Goal: Information Seeking & Learning: Learn about a topic

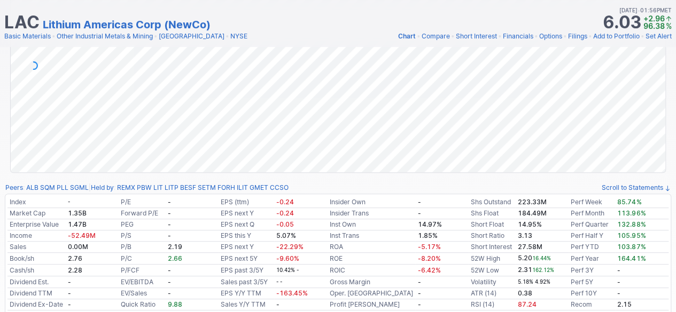
scroll to position [160, 0]
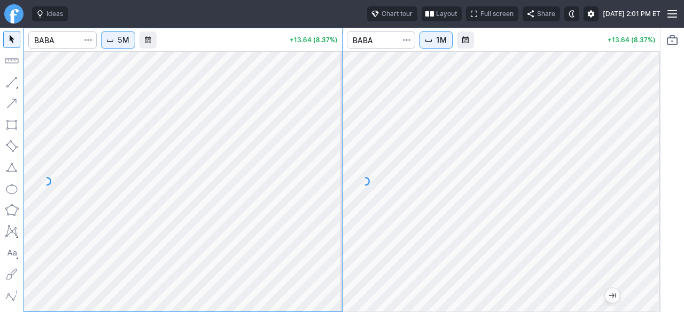
drag, startPoint x: 331, startPoint y: 164, endPoint x: 328, endPoint y: 203, distance: 39.6
click at [329, 203] on div at bounding box center [330, 179] width 22 height 234
drag, startPoint x: 330, startPoint y: 260, endPoint x: 341, endPoint y: 181, distance: 79.8
click at [341, 182] on div at bounding box center [330, 179] width 22 height 234
drag, startPoint x: 325, startPoint y: 145, endPoint x: 331, endPoint y: 197, distance: 52.2
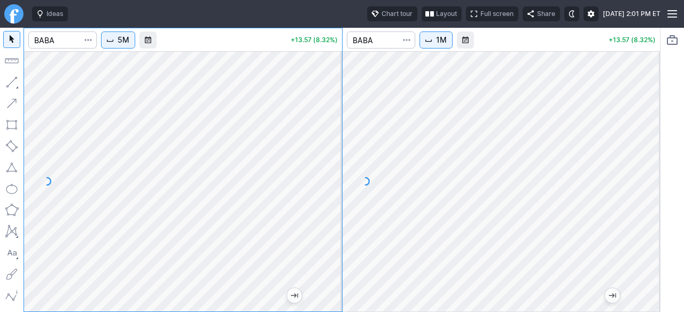
click at [331, 197] on div at bounding box center [330, 179] width 22 height 234
drag, startPoint x: 326, startPoint y: 128, endPoint x: 320, endPoint y: 184, distance: 56.3
click at [320, 184] on div at bounding box center [330, 179] width 22 height 234
drag, startPoint x: 336, startPoint y: 113, endPoint x: 338, endPoint y: 128, distance: 15.6
click at [338, 128] on div at bounding box center [330, 179] width 22 height 234
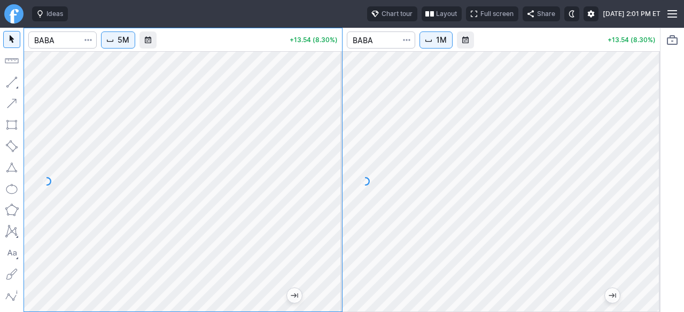
drag, startPoint x: 337, startPoint y: 215, endPoint x: 337, endPoint y: 166, distance: 49.1
click at [337, 166] on div at bounding box center [330, 179] width 22 height 234
drag, startPoint x: 332, startPoint y: 178, endPoint x: 332, endPoint y: 190, distance: 11.8
click at [332, 190] on div at bounding box center [330, 179] width 22 height 234
drag, startPoint x: 327, startPoint y: 236, endPoint x: 329, endPoint y: 170, distance: 65.7
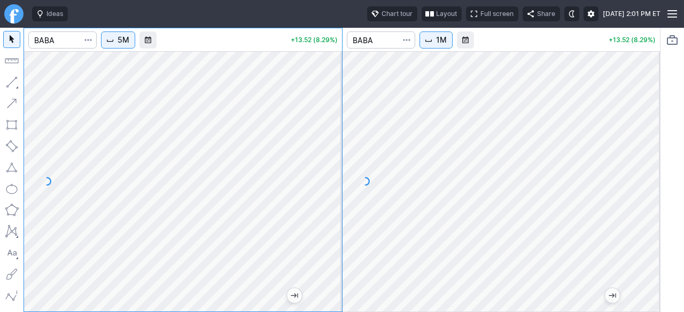
click at [329, 170] on div at bounding box center [330, 179] width 22 height 234
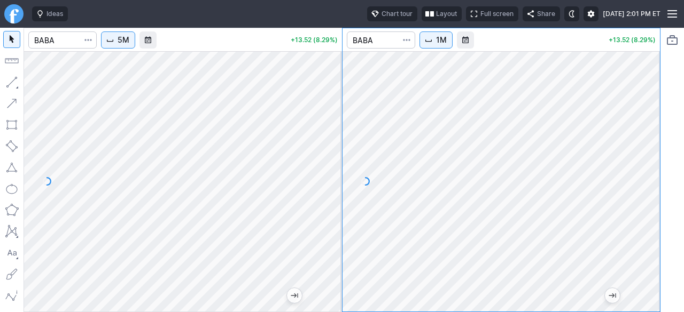
drag, startPoint x: 650, startPoint y: 185, endPoint x: 643, endPoint y: 258, distance: 73.5
click at [643, 258] on div at bounding box center [648, 179] width 22 height 234
click at [647, 133] on div at bounding box center [501, 181] width 318 height 261
click at [642, 179] on div at bounding box center [501, 181] width 318 height 261
drag, startPoint x: 653, startPoint y: 244, endPoint x: 649, endPoint y: 151, distance: 93.0
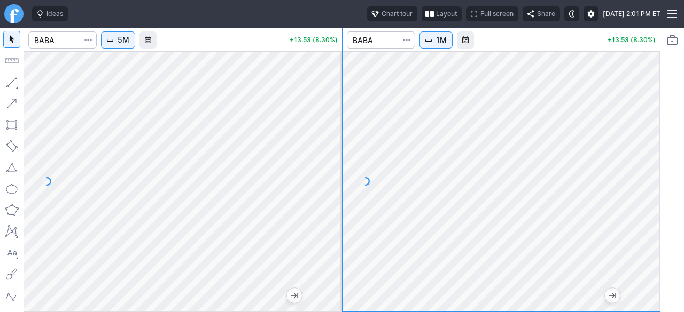
click at [649, 151] on div at bounding box center [648, 179] width 22 height 234
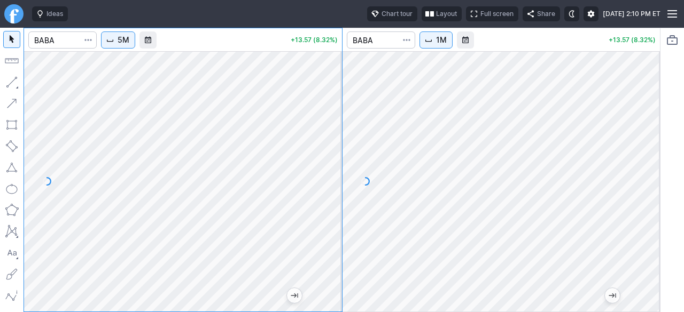
drag, startPoint x: 334, startPoint y: 128, endPoint x: 329, endPoint y: 186, distance: 58.9
click at [329, 186] on div at bounding box center [330, 179] width 22 height 234
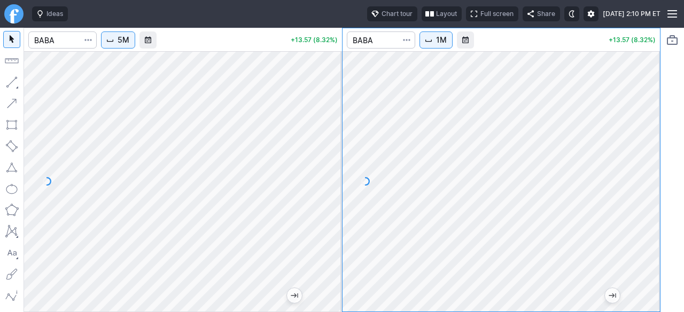
click at [341, 138] on div "5M +13.57 (8.32%) 1M +13.57 (8.32%)" at bounding box center [341, 170] width 637 height 285
click at [664, 175] on div "5M +13.57 (8.32%) 1M +13.57 (8.32%)" at bounding box center [342, 170] width 684 height 285
click at [642, 180] on div at bounding box center [501, 181] width 318 height 261
click at [312, 115] on div "5M +13.56 (8.32%) 1M +13.56 (8.32%)" at bounding box center [341, 170] width 637 height 285
click at [274, 101] on div "5M +13.56 (8.32%) 1M +13.56 (8.32%)" at bounding box center [341, 170] width 637 height 285
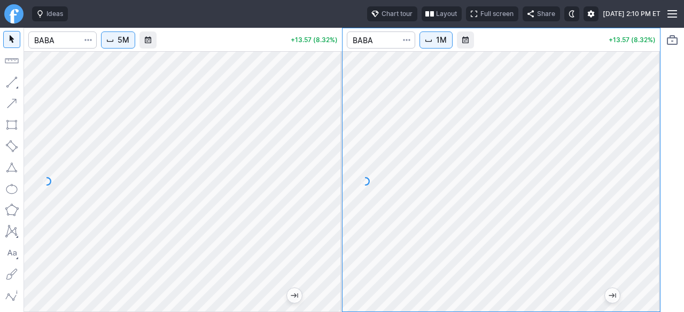
drag, startPoint x: 650, startPoint y: 191, endPoint x: 652, endPoint y: 153, distance: 38.5
click at [652, 159] on div at bounding box center [648, 179] width 22 height 234
drag, startPoint x: 329, startPoint y: 184, endPoint x: 326, endPoint y: 199, distance: 15.2
click at [329, 197] on div at bounding box center [330, 179] width 22 height 234
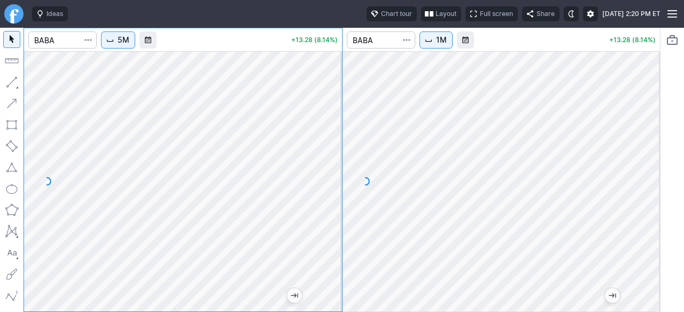
click at [322, 134] on div at bounding box center [183, 181] width 318 height 261
click at [351, 159] on div "5M +13.30 (8.16%) 1M +13.30 (8.16%)" at bounding box center [341, 170] width 637 height 285
drag, startPoint x: 335, startPoint y: 175, endPoint x: 331, endPoint y: 198, distance: 23.3
click at [332, 195] on div at bounding box center [330, 179] width 22 height 234
drag, startPoint x: 333, startPoint y: 198, endPoint x: 334, endPoint y: 125, distance: 72.6
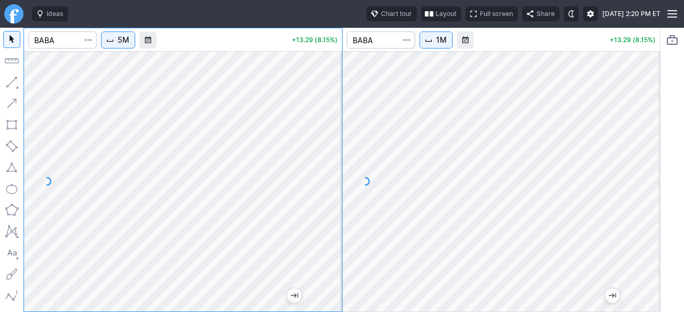
click at [334, 125] on div at bounding box center [330, 179] width 22 height 234
drag, startPoint x: 653, startPoint y: 142, endPoint x: 648, endPoint y: 191, distance: 48.8
click at [652, 187] on div at bounding box center [648, 179] width 22 height 234
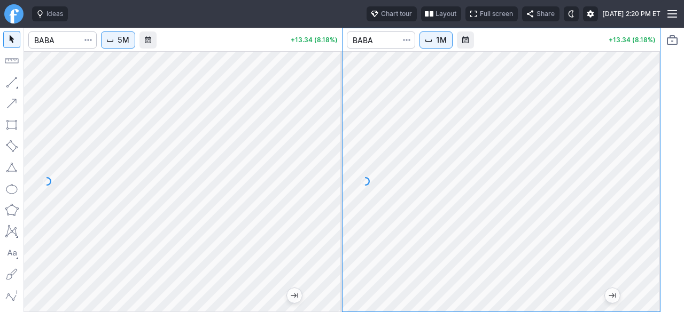
drag, startPoint x: 647, startPoint y: 142, endPoint x: 638, endPoint y: 187, distance: 46.8
click at [638, 187] on div at bounding box center [648, 179] width 22 height 234
click at [618, 205] on div at bounding box center [501, 181] width 318 height 261
click at [616, 209] on div at bounding box center [501, 181] width 318 height 261
drag, startPoint x: 647, startPoint y: 156, endPoint x: 658, endPoint y: 120, distance: 37.9
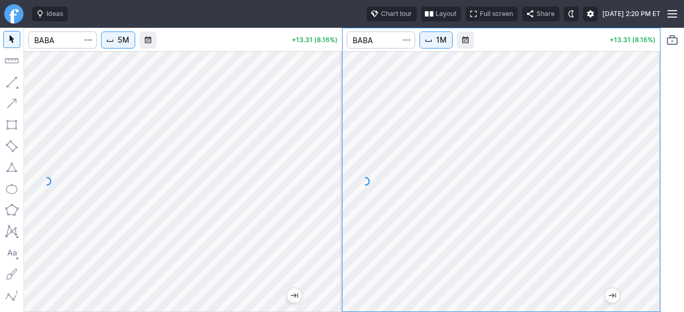
click at [658, 120] on div at bounding box center [501, 181] width 318 height 261
click at [683, 238] on html "Ideas Chart tour Layout Full screen Share Wed SEP 24 2025 2:20 PM ET 5M +13.35 …" at bounding box center [342, 156] width 684 height 312
click at [650, 169] on div at bounding box center [501, 181] width 318 height 261
drag, startPoint x: 644, startPoint y: 227, endPoint x: 638, endPoint y: 116, distance: 111.2
click at [638, 116] on div at bounding box center [648, 179] width 22 height 234
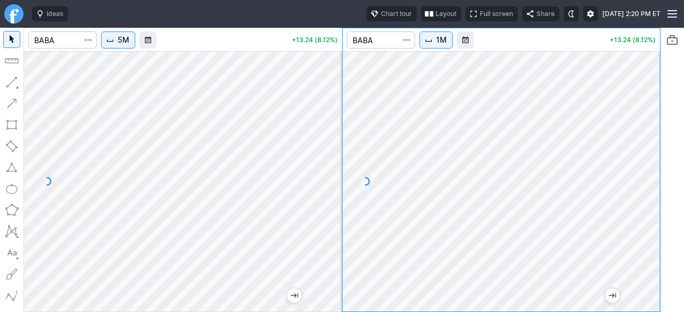
click at [634, 134] on div at bounding box center [501, 181] width 318 height 261
drag, startPoint x: 648, startPoint y: 208, endPoint x: 647, endPoint y: 158, distance: 50.2
click at [647, 158] on div at bounding box center [648, 179] width 22 height 234
drag, startPoint x: 649, startPoint y: 192, endPoint x: 664, endPoint y: 218, distance: 30.1
click at [664, 218] on div "5M +13.25 (8.12%) 1M +13.25 (8.12%)" at bounding box center [342, 170] width 684 height 285
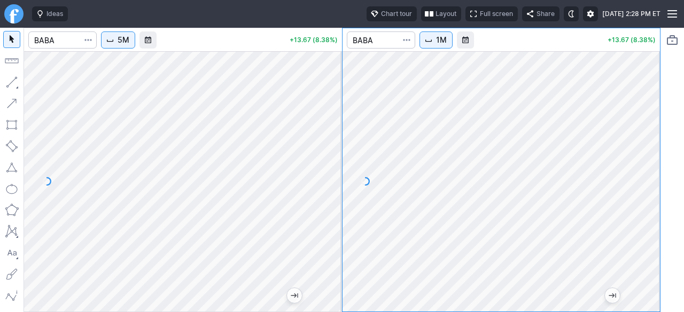
drag, startPoint x: 652, startPoint y: 232, endPoint x: 648, endPoint y: 188, distance: 44.5
click at [648, 188] on div at bounding box center [648, 179] width 22 height 234
drag, startPoint x: 644, startPoint y: 177, endPoint x: 641, endPoint y: 196, distance: 19.0
click at [642, 196] on div at bounding box center [648, 179] width 22 height 234
drag, startPoint x: 645, startPoint y: 151, endPoint x: 639, endPoint y: 181, distance: 30.6
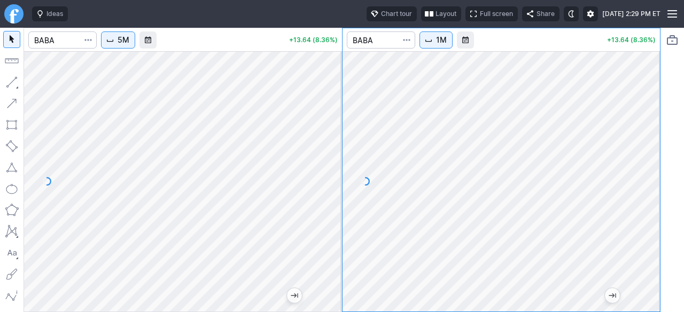
click at [639, 181] on div at bounding box center [648, 179] width 22 height 234
drag, startPoint x: 648, startPoint y: 246, endPoint x: 650, endPoint y: 217, distance: 28.9
click at [650, 217] on div at bounding box center [648, 179] width 22 height 234
drag, startPoint x: 645, startPoint y: 152, endPoint x: 645, endPoint y: 167, distance: 15.5
click at [645, 167] on div at bounding box center [648, 179] width 22 height 234
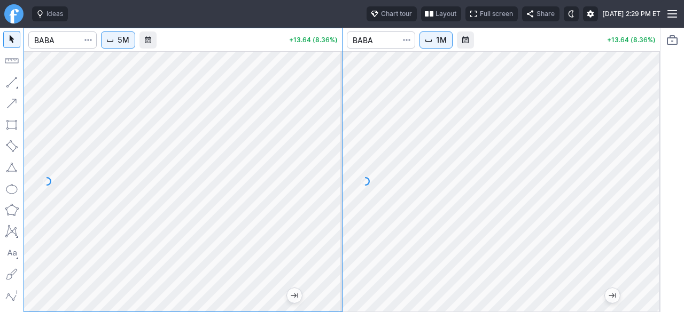
click at [670, 168] on div "5M +13.64 (8.36%) 1M +13.64 (8.36%)" at bounding box center [342, 170] width 684 height 285
drag, startPoint x: 645, startPoint y: 190, endPoint x: 639, endPoint y: 258, distance: 68.1
click at [642, 258] on div at bounding box center [648, 179] width 22 height 234
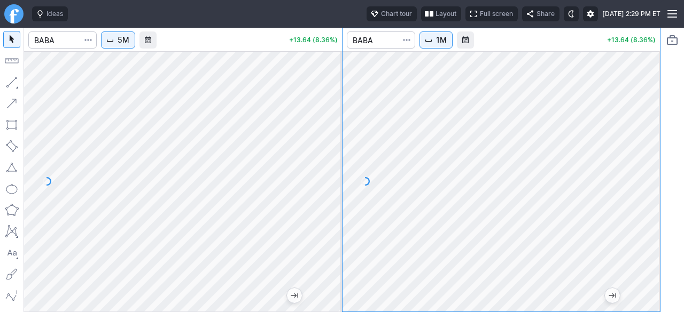
click at [659, 174] on div at bounding box center [501, 181] width 318 height 261
click at [648, 191] on div at bounding box center [501, 181] width 318 height 261
click at [675, 232] on div "5M +13.64 (8.36%) 1M +13.64 (8.36%)" at bounding box center [342, 170] width 684 height 285
drag, startPoint x: 650, startPoint y: 221, endPoint x: 639, endPoint y: 232, distance: 16.6
click at [647, 232] on div at bounding box center [648, 179] width 22 height 234
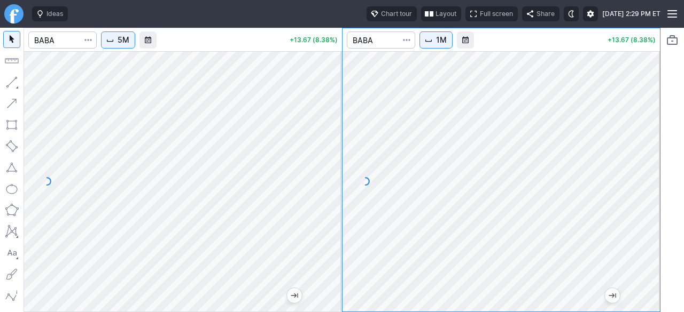
drag, startPoint x: 648, startPoint y: 213, endPoint x: 637, endPoint y: 235, distance: 25.1
click at [641, 234] on div at bounding box center [648, 179] width 22 height 234
click at [329, 190] on div at bounding box center [330, 179] width 22 height 234
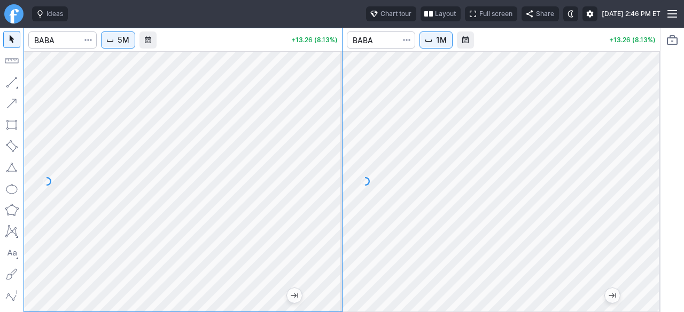
drag, startPoint x: 332, startPoint y: 143, endPoint x: 333, endPoint y: 168, distance: 25.1
click at [332, 164] on div at bounding box center [330, 179] width 22 height 234
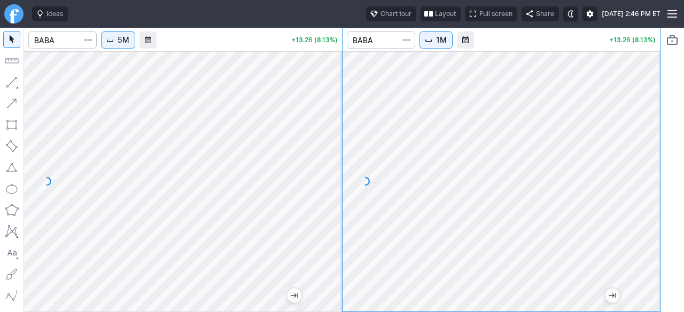
click at [309, 182] on div "5M +13.26 (8.13%) 1M +13.26 (8.13%)" at bounding box center [341, 170] width 637 height 285
drag, startPoint x: 656, startPoint y: 207, endPoint x: 648, endPoint y: 161, distance: 47.1
click at [648, 161] on div at bounding box center [648, 179] width 22 height 234
drag, startPoint x: 648, startPoint y: 158, endPoint x: 646, endPoint y: 164, distance: 6.8
click at [646, 164] on div at bounding box center [648, 179] width 22 height 234
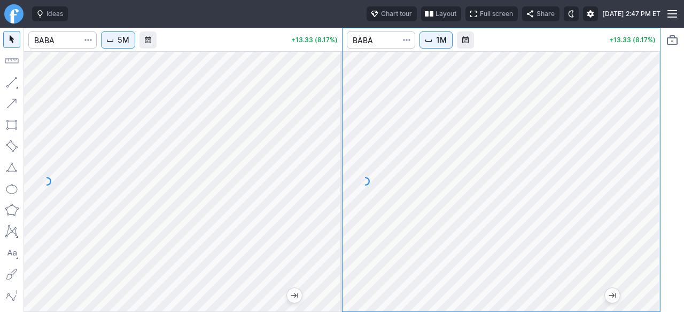
drag, startPoint x: 648, startPoint y: 133, endPoint x: 653, endPoint y: 152, distance: 19.8
click at [652, 152] on div at bounding box center [648, 179] width 22 height 234
drag, startPoint x: 654, startPoint y: 152, endPoint x: 649, endPoint y: 185, distance: 33.0
click at [649, 184] on div at bounding box center [648, 179] width 22 height 234
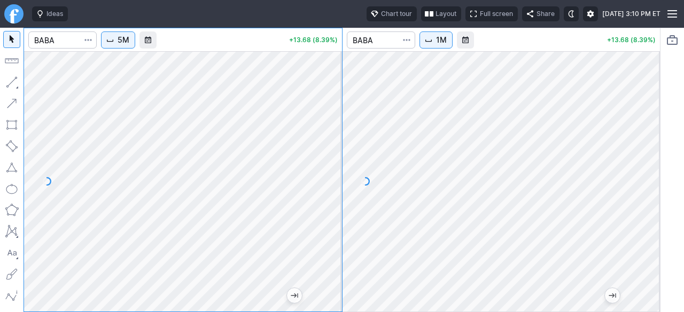
drag, startPoint x: 658, startPoint y: 169, endPoint x: 657, endPoint y: 195, distance: 25.6
click at [657, 187] on div at bounding box center [648, 179] width 22 height 234
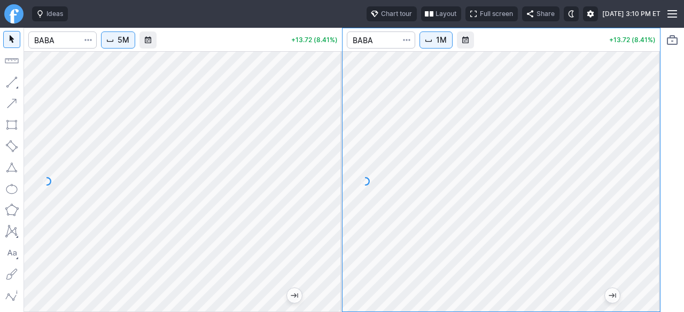
click at [679, 184] on div "5M +13.72 (8.41%) 1M +13.72 (8.41%)" at bounding box center [342, 170] width 684 height 285
click at [666, 172] on div "5M +13.70 (8.40%) 1M +13.70 (8.40%)" at bounding box center [342, 170] width 684 height 285
click at [660, 197] on div "5M +13.68 (8.39%) 1M +13.68 (8.39%)" at bounding box center [342, 170] width 684 height 285
click at [660, 132] on div "5M +13.68 (8.39%) 1M +13.68 (8.39%)" at bounding box center [342, 170] width 684 height 285
drag, startPoint x: 648, startPoint y: 215, endPoint x: 648, endPoint y: 177, distance: 37.9
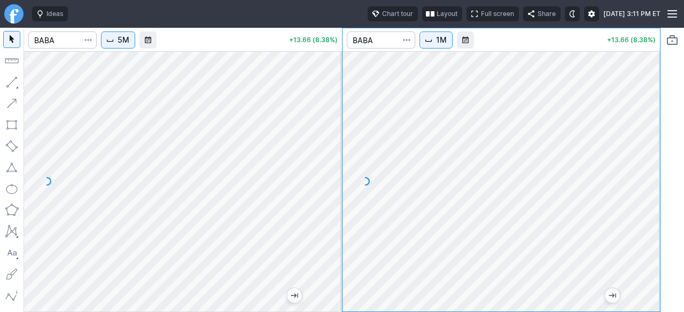
click at [648, 177] on div at bounding box center [648, 179] width 22 height 234
click at [643, 166] on div at bounding box center [648, 179] width 22 height 234
drag, startPoint x: 653, startPoint y: 212, endPoint x: 649, endPoint y: 138, distance: 73.8
click at [649, 138] on div at bounding box center [648, 179] width 22 height 234
drag, startPoint x: 648, startPoint y: 146, endPoint x: 648, endPoint y: 184, distance: 38.4
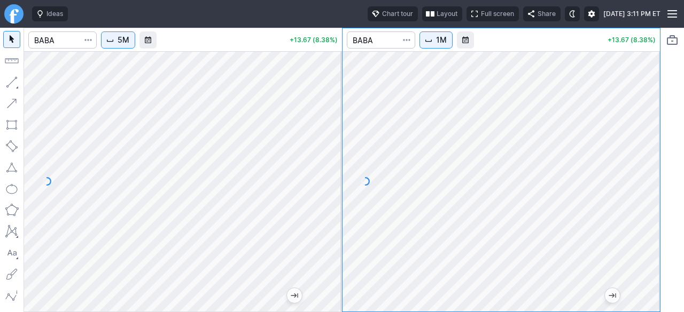
click at [647, 183] on div at bounding box center [648, 179] width 22 height 234
drag, startPoint x: 331, startPoint y: 230, endPoint x: 336, endPoint y: 214, distance: 16.9
click at [336, 214] on div at bounding box center [330, 179] width 22 height 234
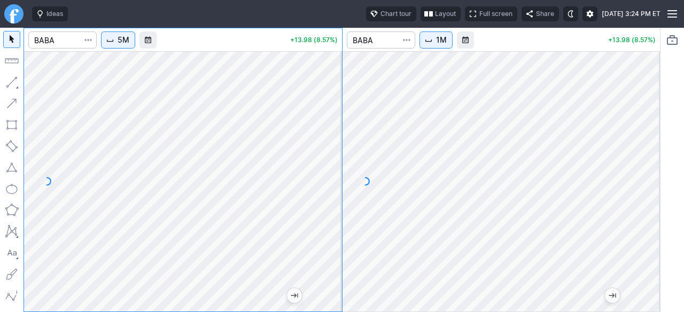
drag, startPoint x: 328, startPoint y: 184, endPoint x: 328, endPoint y: 170, distance: 13.9
click at [328, 170] on div at bounding box center [330, 179] width 22 height 234
drag, startPoint x: 325, startPoint y: 180, endPoint x: 326, endPoint y: 156, distance: 24.6
click at [326, 156] on div at bounding box center [330, 179] width 22 height 234
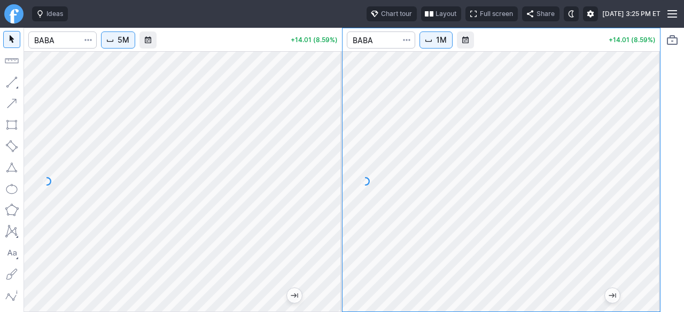
drag, startPoint x: 647, startPoint y: 185, endPoint x: 647, endPoint y: 146, distance: 38.4
click at [648, 151] on div at bounding box center [648, 179] width 22 height 234
drag, startPoint x: 645, startPoint y: 150, endPoint x: 641, endPoint y: 194, distance: 45.1
click at [641, 194] on div at bounding box center [648, 179] width 22 height 234
drag, startPoint x: 649, startPoint y: 192, endPoint x: 647, endPoint y: 141, distance: 50.8
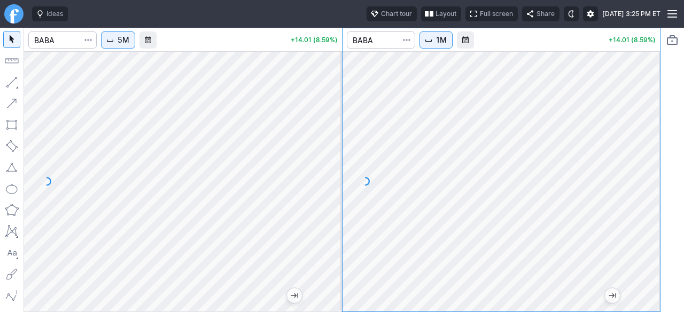
click at [647, 141] on div at bounding box center [648, 179] width 22 height 234
drag, startPoint x: 650, startPoint y: 186, endPoint x: 643, endPoint y: 186, distance: 6.9
click at [643, 186] on div at bounding box center [648, 179] width 22 height 234
drag, startPoint x: 644, startPoint y: 148, endPoint x: 642, endPoint y: 171, distance: 23.6
click at [644, 171] on div at bounding box center [648, 179] width 22 height 234
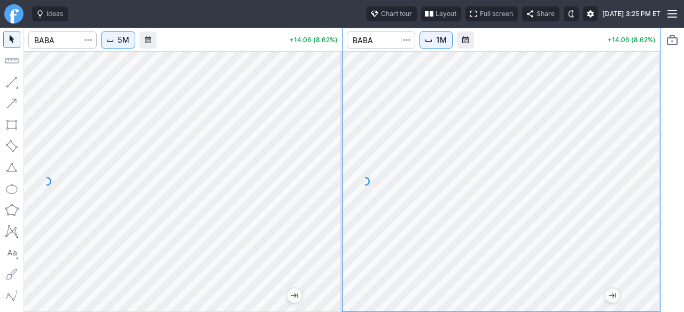
drag, startPoint x: 652, startPoint y: 178, endPoint x: 649, endPoint y: 194, distance: 15.7
click at [649, 193] on div at bounding box center [648, 179] width 22 height 234
drag, startPoint x: 651, startPoint y: 153, endPoint x: 642, endPoint y: 171, distance: 20.3
click at [647, 166] on div at bounding box center [648, 179] width 22 height 234
drag, startPoint x: 337, startPoint y: 175, endPoint x: 334, endPoint y: 189, distance: 14.1
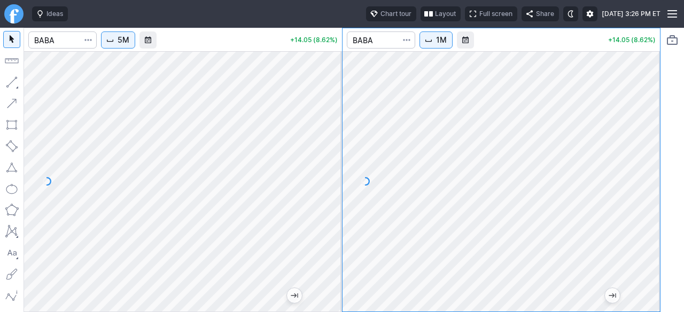
click at [335, 187] on div at bounding box center [330, 179] width 22 height 234
drag, startPoint x: 646, startPoint y: 213, endPoint x: 645, endPoint y: 230, distance: 17.1
click at [646, 227] on div at bounding box center [648, 179] width 22 height 234
drag, startPoint x: 651, startPoint y: 213, endPoint x: 647, endPoint y: 228, distance: 15.4
click at [647, 228] on div at bounding box center [648, 179] width 22 height 234
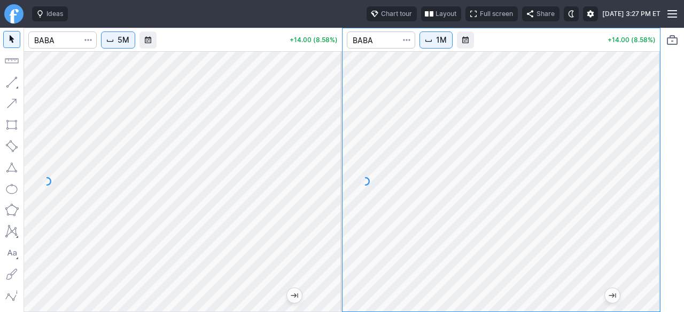
drag, startPoint x: 652, startPoint y: 237, endPoint x: 644, endPoint y: 205, distance: 33.5
click at [644, 205] on div at bounding box center [648, 179] width 22 height 234
drag, startPoint x: 643, startPoint y: 191, endPoint x: 643, endPoint y: 200, distance: 9.1
click at [643, 200] on div at bounding box center [648, 179] width 22 height 234
drag, startPoint x: 662, startPoint y: 197, endPoint x: 661, endPoint y: 207, distance: 9.7
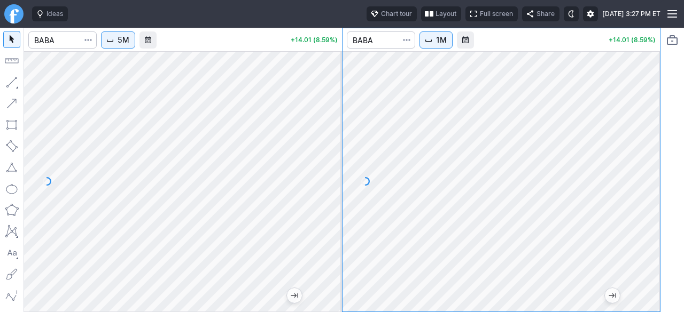
click at [661, 207] on div at bounding box center [671, 170] width 23 height 285
drag, startPoint x: 649, startPoint y: 249, endPoint x: 649, endPoint y: 230, distance: 19.2
click at [649, 230] on div at bounding box center [648, 179] width 22 height 234
drag, startPoint x: 649, startPoint y: 123, endPoint x: 638, endPoint y: 135, distance: 16.2
click at [645, 133] on div at bounding box center [648, 179] width 22 height 234
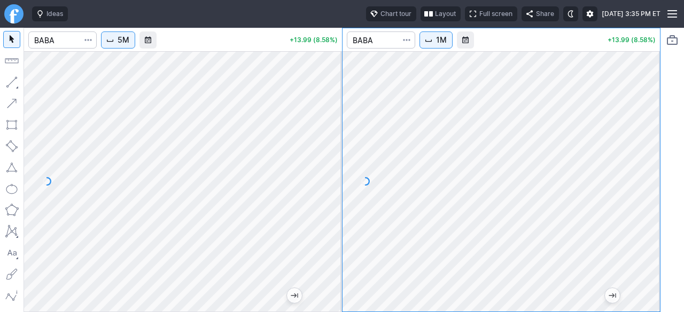
drag, startPoint x: 645, startPoint y: 139, endPoint x: 648, endPoint y: 159, distance: 20.5
click at [648, 159] on div at bounding box center [648, 179] width 22 height 234
drag, startPoint x: 331, startPoint y: 123, endPoint x: 330, endPoint y: 140, distance: 17.1
click at [330, 140] on div at bounding box center [330, 179] width 22 height 234
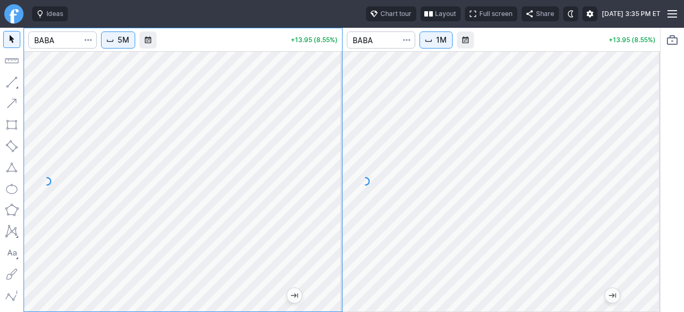
drag, startPoint x: 327, startPoint y: 181, endPoint x: 330, endPoint y: 188, distance: 7.6
click at [329, 187] on div at bounding box center [330, 179] width 22 height 234
drag, startPoint x: 333, startPoint y: 189, endPoint x: 328, endPoint y: 206, distance: 17.2
click at [328, 206] on div at bounding box center [330, 179] width 22 height 234
drag, startPoint x: 323, startPoint y: 183, endPoint x: 338, endPoint y: 152, distance: 33.9
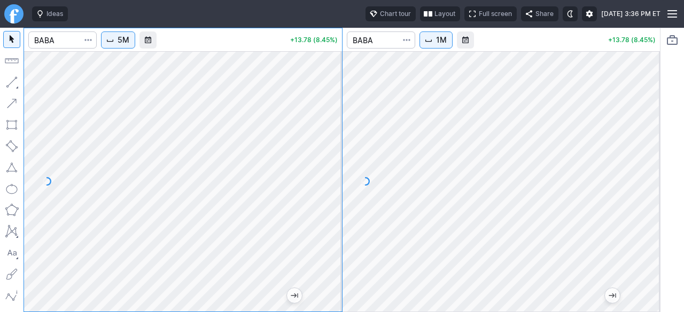
click at [338, 152] on div at bounding box center [330, 179] width 22 height 234
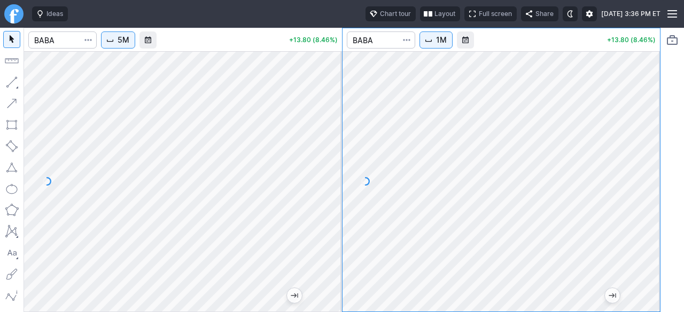
click at [296, 174] on div "5M +13.80 (8.46%) 1M +13.80 (8.46%)" at bounding box center [341, 170] width 637 height 285
drag, startPoint x: 647, startPoint y: 172, endPoint x: 638, endPoint y: 121, distance: 52.0
click at [642, 121] on div at bounding box center [648, 179] width 22 height 234
click at [638, 132] on div at bounding box center [501, 181] width 318 height 261
drag, startPoint x: 648, startPoint y: 161, endPoint x: 641, endPoint y: 113, distance: 48.6
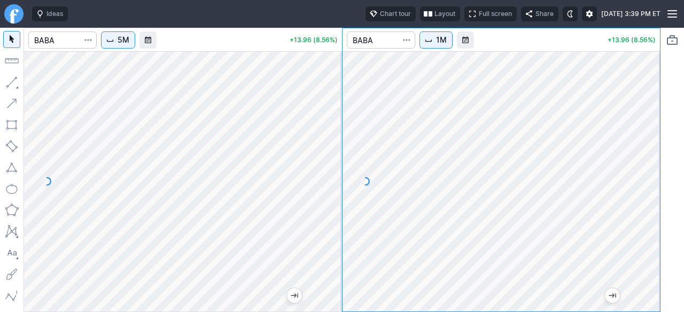
click at [643, 115] on div at bounding box center [648, 179] width 22 height 234
drag, startPoint x: 647, startPoint y: 165, endPoint x: 648, endPoint y: 216, distance: 50.7
click at [648, 212] on div at bounding box center [648, 179] width 22 height 234
drag, startPoint x: 643, startPoint y: 134, endPoint x: 649, endPoint y: 167, distance: 33.7
click at [649, 167] on div at bounding box center [648, 179] width 22 height 234
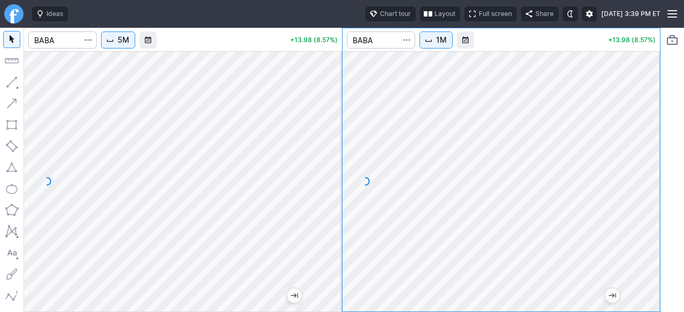
drag, startPoint x: 647, startPoint y: 169, endPoint x: 641, endPoint y: 199, distance: 30.5
click at [646, 200] on div at bounding box center [648, 179] width 22 height 234
click at [650, 186] on div at bounding box center [501, 181] width 318 height 261
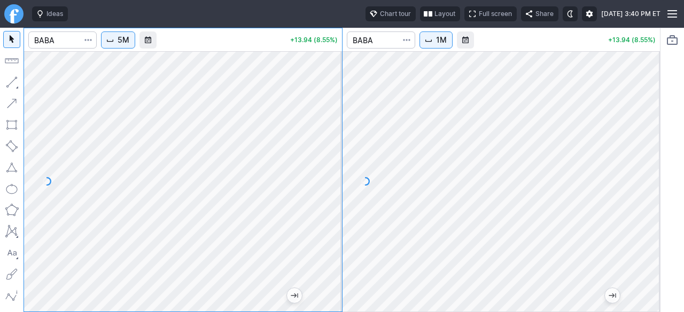
drag, startPoint x: 336, startPoint y: 183, endPoint x: 335, endPoint y: 199, distance: 15.6
click at [334, 199] on div at bounding box center [330, 179] width 22 height 234
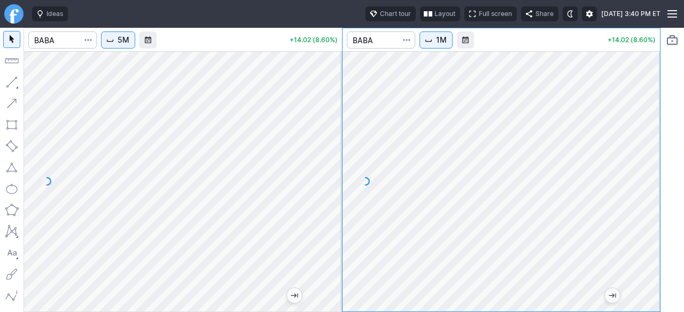
drag, startPoint x: 654, startPoint y: 182, endPoint x: 655, endPoint y: 222, distance: 39.5
click at [655, 222] on div at bounding box center [648, 179] width 22 height 234
click at [643, 159] on div at bounding box center [501, 181] width 318 height 261
click at [656, 175] on div at bounding box center [501, 181] width 318 height 261
click at [675, 147] on div "5M +13.50 (8.28%) 1M +13.50 (8.28%)" at bounding box center [342, 170] width 684 height 285
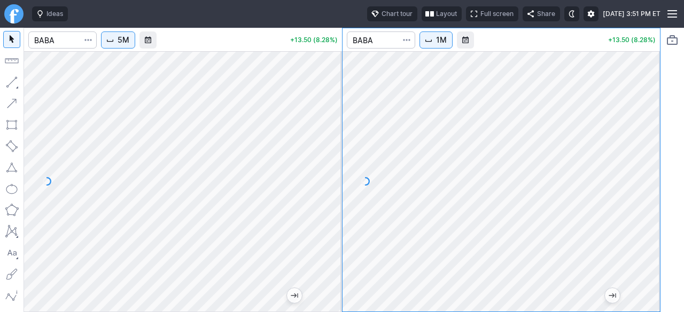
click at [645, 167] on div at bounding box center [501, 181] width 318 height 261
drag, startPoint x: 644, startPoint y: 239, endPoint x: 645, endPoint y: 208, distance: 31.0
click at [649, 209] on div at bounding box center [648, 179] width 22 height 234
drag, startPoint x: 646, startPoint y: 219, endPoint x: 648, endPoint y: 186, distance: 33.7
click at [649, 192] on div at bounding box center [648, 179] width 22 height 234
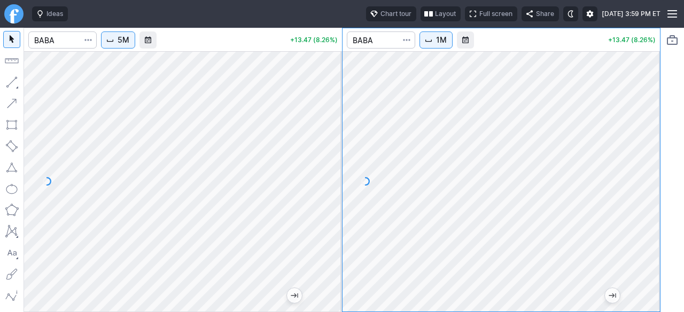
drag, startPoint x: 335, startPoint y: 179, endPoint x: 329, endPoint y: 195, distance: 16.9
click at [335, 192] on div at bounding box center [330, 179] width 22 height 234
drag, startPoint x: 331, startPoint y: 175, endPoint x: 323, endPoint y: 106, distance: 68.8
click at [324, 108] on div at bounding box center [330, 179] width 22 height 234
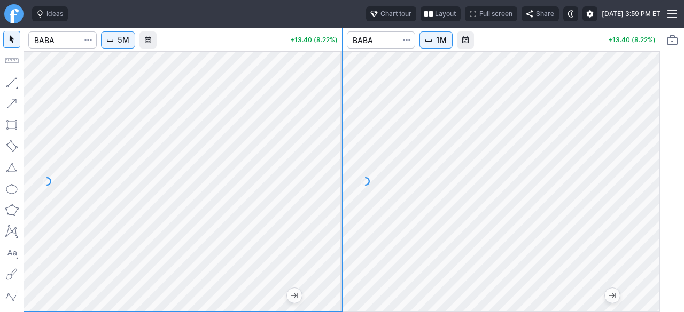
drag, startPoint x: 657, startPoint y: 189, endPoint x: 639, endPoint y: 208, distance: 26.4
click at [656, 202] on div at bounding box center [648, 179] width 22 height 234
drag, startPoint x: 326, startPoint y: 186, endPoint x: 339, endPoint y: 187, distance: 12.4
click at [328, 187] on div at bounding box center [330, 179] width 22 height 234
drag, startPoint x: 646, startPoint y: 216, endPoint x: 649, endPoint y: 179, distance: 36.9
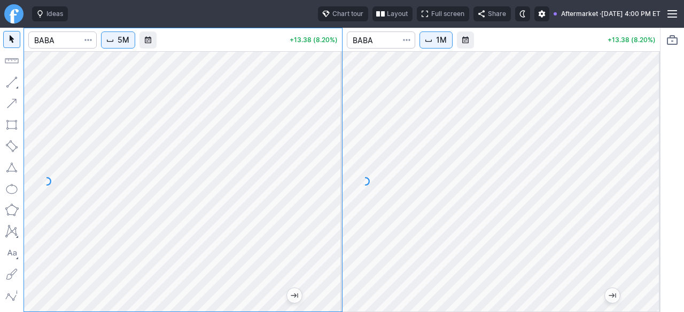
click at [647, 193] on div at bounding box center [648, 179] width 22 height 234
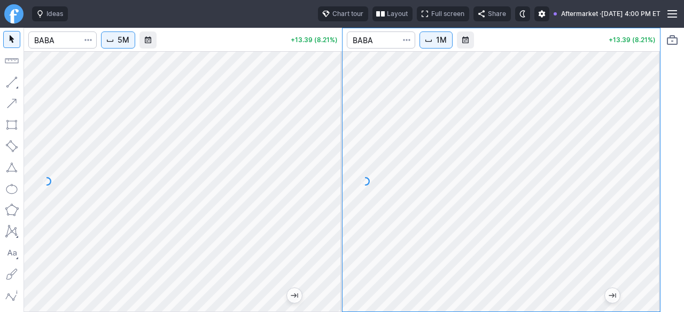
drag, startPoint x: 647, startPoint y: 204, endPoint x: 649, endPoint y: 185, distance: 18.8
click at [648, 191] on div at bounding box center [648, 179] width 22 height 234
drag, startPoint x: 650, startPoint y: 234, endPoint x: 649, endPoint y: 173, distance: 60.9
click at [649, 173] on div at bounding box center [648, 179] width 22 height 234
drag, startPoint x: 647, startPoint y: 172, endPoint x: 646, endPoint y: 202, distance: 29.9
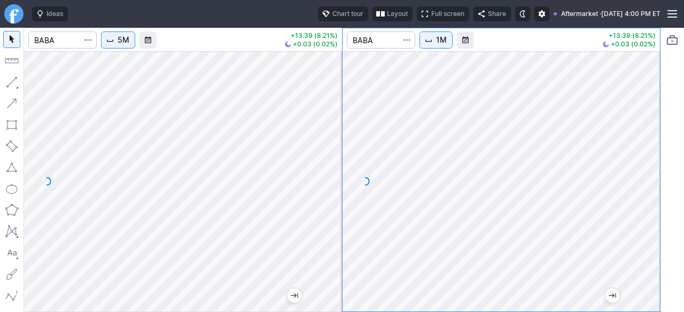
click at [646, 202] on div at bounding box center [648, 179] width 22 height 234
drag, startPoint x: 642, startPoint y: 178, endPoint x: 643, endPoint y: 198, distance: 19.8
click at [642, 198] on div at bounding box center [648, 179] width 22 height 234
drag, startPoint x: 643, startPoint y: 144, endPoint x: 643, endPoint y: 174, distance: 29.9
click at [643, 174] on div at bounding box center [648, 179] width 22 height 234
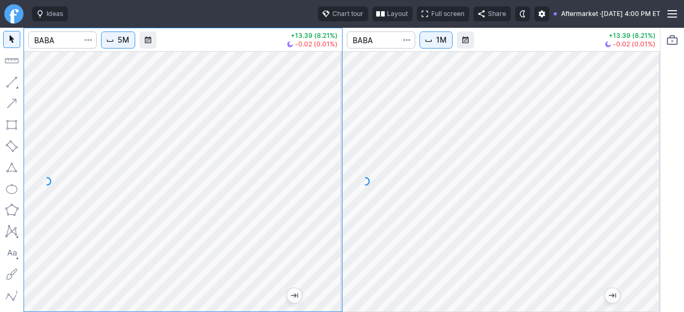
drag, startPoint x: 335, startPoint y: 153, endPoint x: 332, endPoint y: 170, distance: 17.3
click at [332, 170] on div at bounding box center [330, 179] width 22 height 234
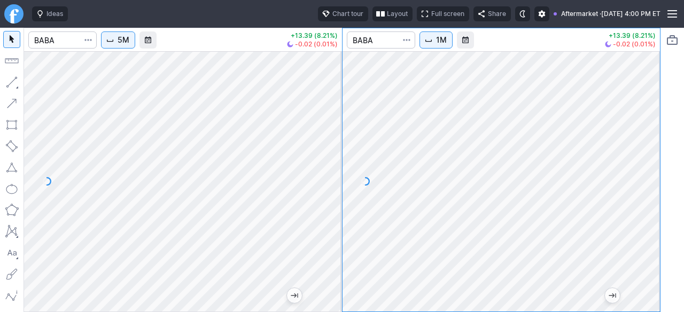
click at [683, 166] on html "Ideas Chart tour Layout Full screen Share Aftermarket · Wed SEP 24 2025 4:00 PM…" at bounding box center [342, 156] width 684 height 312
drag, startPoint x: 645, startPoint y: 185, endPoint x: 645, endPoint y: 203, distance: 18.7
click at [644, 205] on div at bounding box center [648, 179] width 22 height 234
drag, startPoint x: 654, startPoint y: 168, endPoint x: 642, endPoint y: 191, distance: 26.3
click at [653, 186] on div at bounding box center [648, 179] width 22 height 234
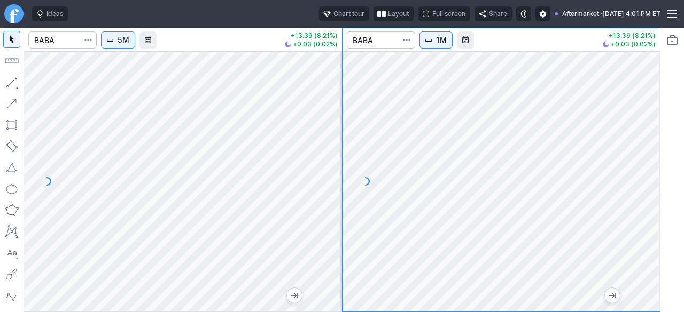
drag, startPoint x: 337, startPoint y: 189, endPoint x: 337, endPoint y: 219, distance: 30.4
click at [337, 219] on div at bounding box center [330, 179] width 22 height 234
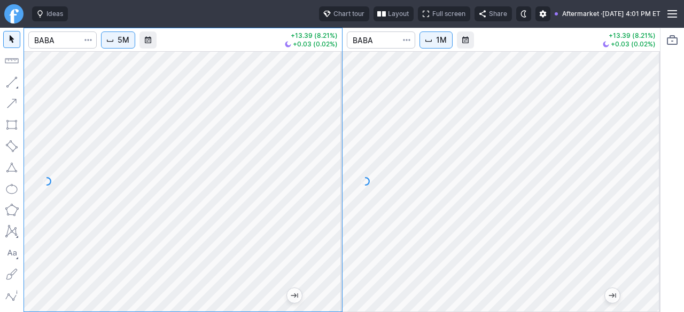
drag, startPoint x: 331, startPoint y: 176, endPoint x: 327, endPoint y: 195, distance: 19.7
click at [327, 201] on div at bounding box center [330, 179] width 22 height 234
drag, startPoint x: 328, startPoint y: 202, endPoint x: 334, endPoint y: 178, distance: 24.2
click at [334, 179] on div at bounding box center [330, 179] width 22 height 234
drag, startPoint x: 339, startPoint y: 165, endPoint x: 340, endPoint y: 156, distance: 8.6
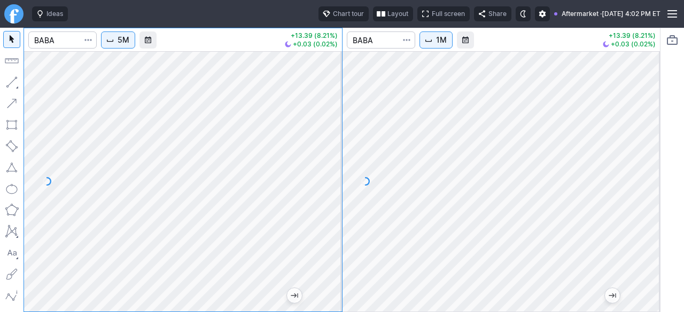
click at [340, 156] on div at bounding box center [330, 179] width 22 height 234
drag, startPoint x: 336, startPoint y: 158, endPoint x: 334, endPoint y: 184, distance: 26.3
click at [334, 184] on div at bounding box center [330, 179] width 22 height 234
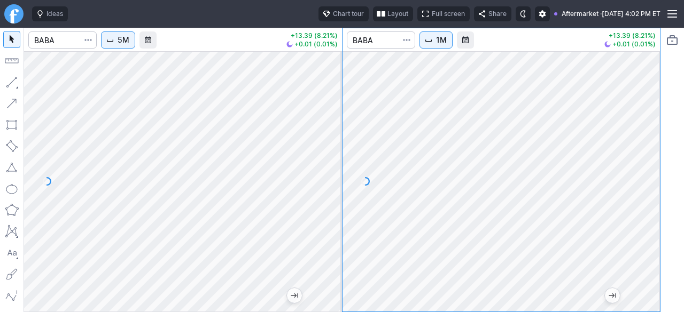
click at [656, 203] on div at bounding box center [648, 179] width 22 height 234
click at [605, 167] on div at bounding box center [501, 181] width 318 height 261
drag, startPoint x: 644, startPoint y: 167, endPoint x: 650, endPoint y: 205, distance: 38.5
click at [650, 203] on div at bounding box center [648, 179] width 22 height 234
drag, startPoint x: 336, startPoint y: 183, endPoint x: 324, endPoint y: 210, distance: 29.4
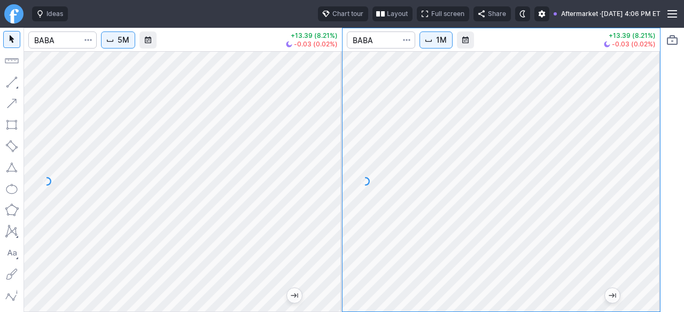
click at [340, 209] on div at bounding box center [330, 179] width 22 height 234
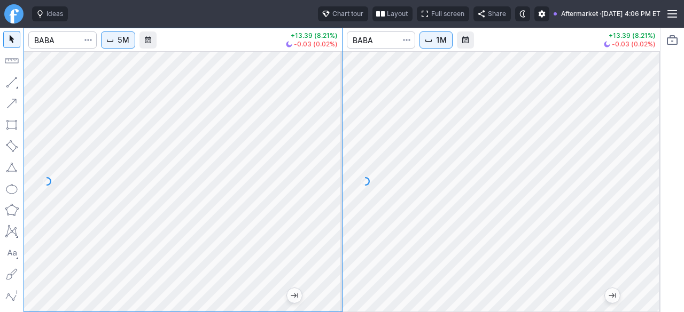
drag, startPoint x: 650, startPoint y: 174, endPoint x: 650, endPoint y: 181, distance: 7.5
click at [650, 180] on div at bounding box center [648, 179] width 22 height 234
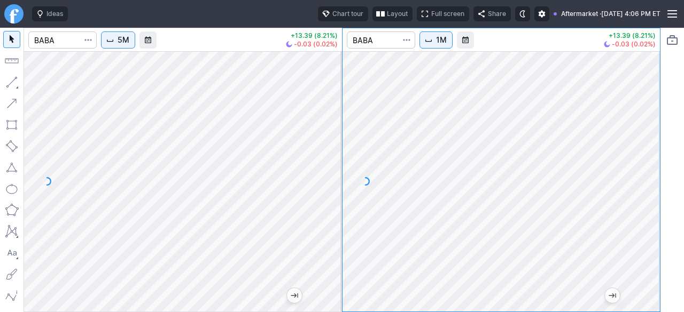
drag, startPoint x: 647, startPoint y: 244, endPoint x: 645, endPoint y: 221, distance: 23.6
click at [645, 221] on div at bounding box center [648, 179] width 22 height 234
click at [632, 231] on div at bounding box center [501, 181] width 318 height 261
drag, startPoint x: 645, startPoint y: 156, endPoint x: 676, endPoint y: 133, distance: 38.6
click at [683, 128] on html "Ideas Chart tour Layout Full screen Share Aftermarket · Wed SEP 24 2025 4:07 PM…" at bounding box center [342, 156] width 684 height 312
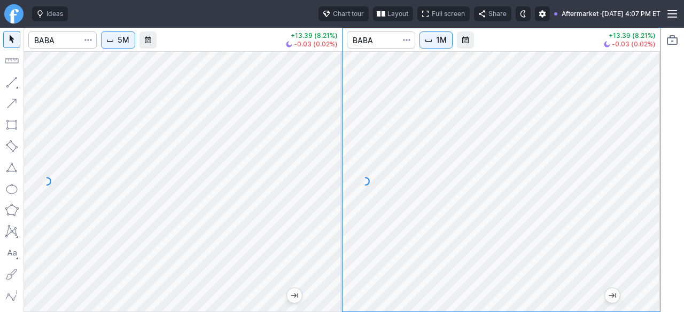
click at [659, 113] on div at bounding box center [501, 181] width 318 height 261
click at [665, 166] on div "5M +13.39 (8.21%) -0.03 (0.02%) 1M +13.39 (8.21%) -0.03 (0.02%)" at bounding box center [342, 170] width 684 height 285
drag, startPoint x: 646, startPoint y: 213, endPoint x: 650, endPoint y: 171, distance: 41.9
click at [650, 175] on div at bounding box center [648, 179] width 22 height 234
drag, startPoint x: 645, startPoint y: 186, endPoint x: 653, endPoint y: 156, distance: 30.3
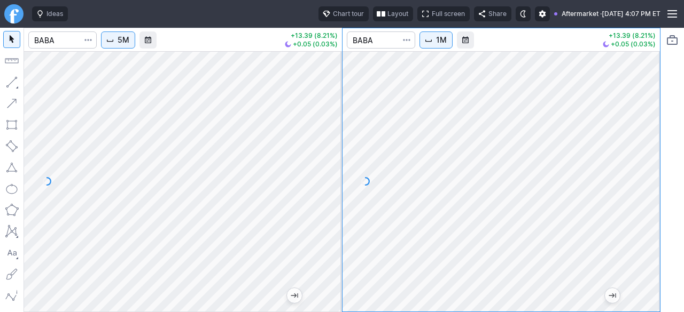
click at [649, 164] on div at bounding box center [648, 179] width 22 height 234
drag, startPoint x: 655, startPoint y: 195, endPoint x: 655, endPoint y: 145, distance: 50.2
click at [655, 145] on div at bounding box center [648, 179] width 22 height 234
drag, startPoint x: 647, startPoint y: 147, endPoint x: 639, endPoint y: 187, distance: 40.4
click at [641, 184] on div at bounding box center [648, 179] width 22 height 234
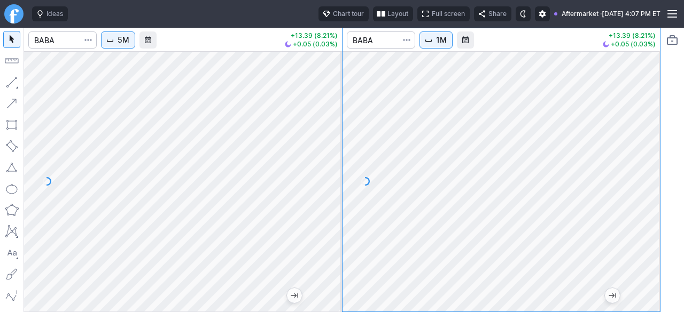
drag, startPoint x: 646, startPoint y: 217, endPoint x: 646, endPoint y: 205, distance: 11.7
click at [646, 205] on div at bounding box center [648, 179] width 22 height 234
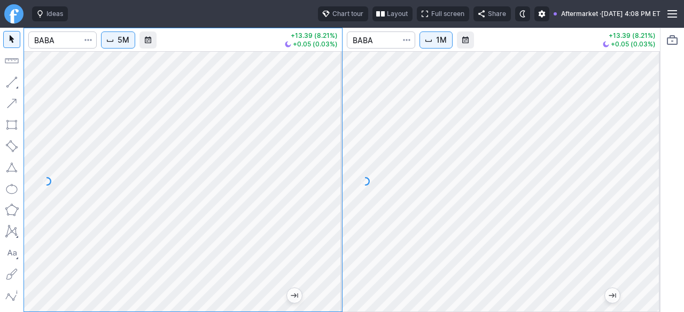
drag, startPoint x: 645, startPoint y: 213, endPoint x: 641, endPoint y: 227, distance: 14.9
click at [646, 225] on div at bounding box center [648, 179] width 22 height 234
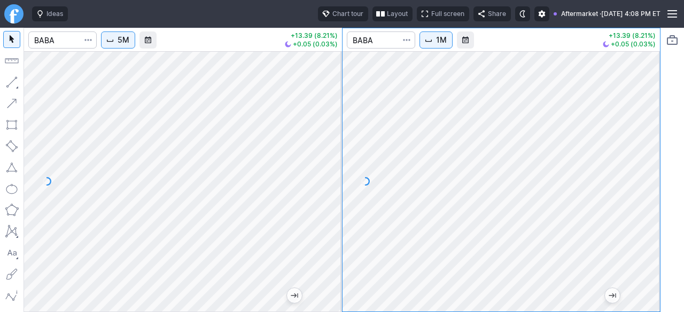
click at [350, 166] on div "5M +13.39 (8.21%) +0.05 (0.03%) 1M +13.39 (8.21%) +0.05 (0.03%)" at bounding box center [341, 170] width 637 height 285
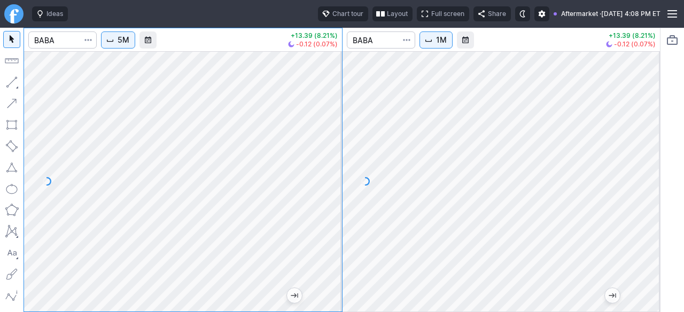
drag, startPoint x: 327, startPoint y: 183, endPoint x: 325, endPoint y: 204, distance: 20.9
click at [327, 200] on div at bounding box center [330, 179] width 22 height 234
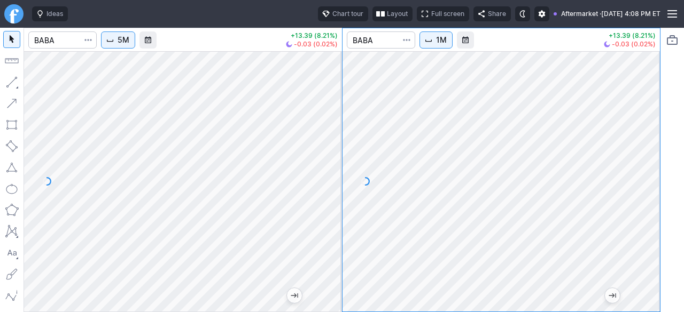
drag, startPoint x: 652, startPoint y: 185, endPoint x: 638, endPoint y: 212, distance: 30.3
click at [650, 209] on div at bounding box center [648, 179] width 22 height 234
drag, startPoint x: 647, startPoint y: 240, endPoint x: 639, endPoint y: 187, distance: 52.9
click at [643, 199] on div at bounding box center [648, 179] width 22 height 234
drag, startPoint x: 645, startPoint y: 242, endPoint x: 645, endPoint y: 234, distance: 7.5
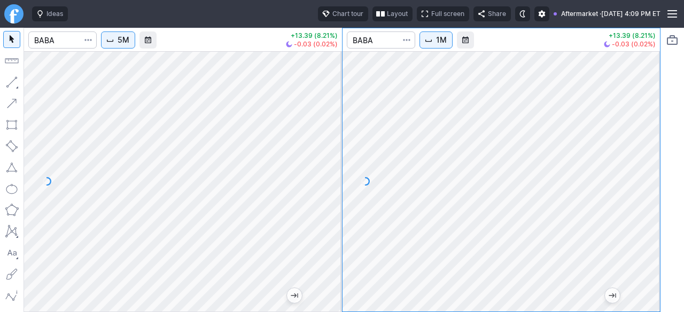
click at [645, 234] on div at bounding box center [648, 179] width 22 height 234
click at [319, 192] on div at bounding box center [183, 181] width 318 height 261
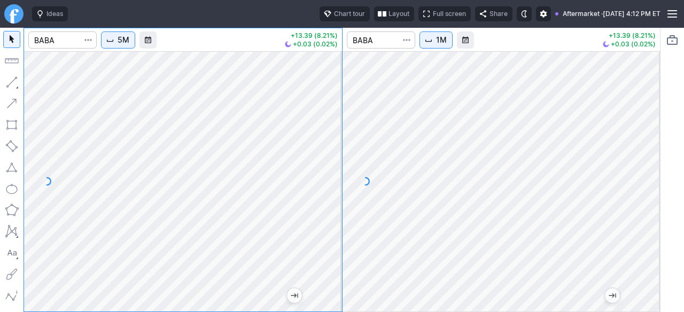
drag, startPoint x: 332, startPoint y: 142, endPoint x: 320, endPoint y: 242, distance: 101.1
click at [324, 241] on div at bounding box center [330, 179] width 22 height 234
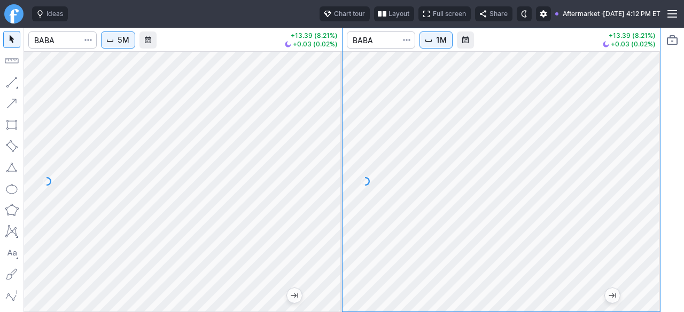
drag, startPoint x: 650, startPoint y: 154, endPoint x: 639, endPoint y: 182, distance: 29.7
click at [648, 181] on div at bounding box center [648, 179] width 22 height 234
drag, startPoint x: 646, startPoint y: 187, endPoint x: 638, endPoint y: 218, distance: 32.1
click at [638, 218] on div at bounding box center [648, 179] width 22 height 234
drag, startPoint x: 647, startPoint y: 223, endPoint x: 657, endPoint y: 164, distance: 59.1
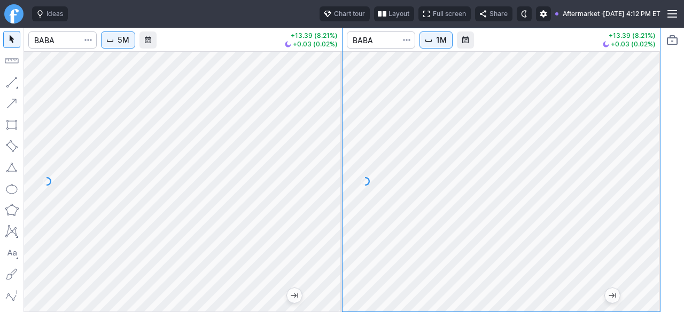
click at [655, 175] on div at bounding box center [648, 179] width 22 height 234
drag, startPoint x: 646, startPoint y: 179, endPoint x: 646, endPoint y: 197, distance: 17.6
click at [646, 195] on div at bounding box center [648, 179] width 22 height 234
drag, startPoint x: 652, startPoint y: 182, endPoint x: 652, endPoint y: 118, distance: 63.6
click at [652, 128] on div at bounding box center [648, 179] width 22 height 234
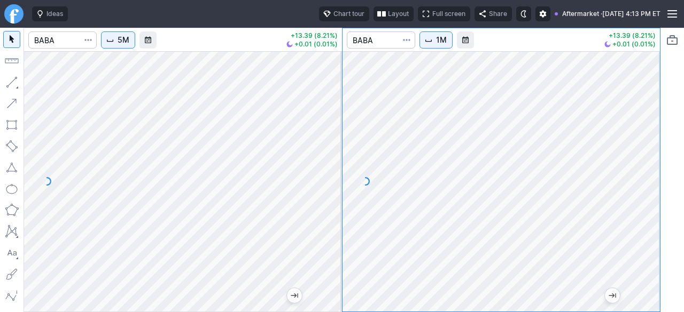
drag, startPoint x: 647, startPoint y: 137, endPoint x: 648, endPoint y: 161, distance: 23.5
click at [648, 161] on div at bounding box center [648, 179] width 22 height 234
drag, startPoint x: 646, startPoint y: 180, endPoint x: 646, endPoint y: 167, distance: 12.8
click at [646, 167] on div at bounding box center [648, 179] width 22 height 234
drag, startPoint x: 329, startPoint y: 210, endPoint x: 332, endPoint y: 157, distance: 53.0
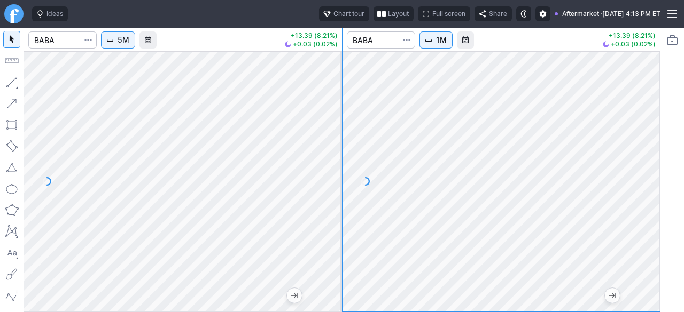
click at [331, 157] on div at bounding box center [330, 179] width 22 height 234
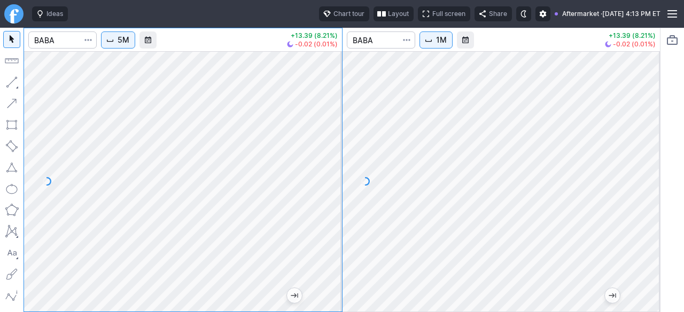
click at [638, 151] on div at bounding box center [648, 179] width 22 height 234
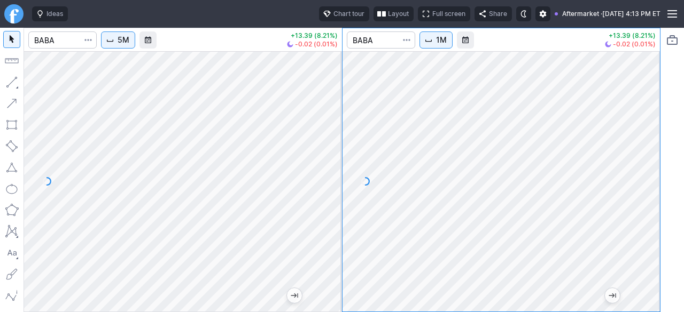
drag, startPoint x: 645, startPoint y: 169, endPoint x: 641, endPoint y: 149, distance: 20.6
click at [641, 149] on div at bounding box center [648, 179] width 22 height 234
click at [317, 213] on div at bounding box center [183, 181] width 318 height 261
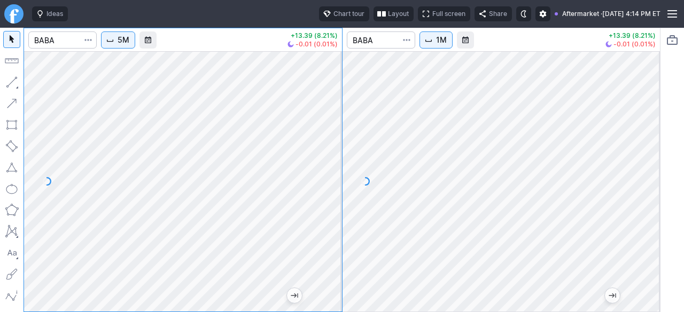
drag, startPoint x: 333, startPoint y: 244, endPoint x: 331, endPoint y: 216, distance: 27.9
click at [332, 213] on div at bounding box center [330, 179] width 22 height 234
drag, startPoint x: 327, startPoint y: 217, endPoint x: 323, endPoint y: 130, distance: 87.7
click at [323, 130] on div at bounding box center [330, 179] width 22 height 234
drag, startPoint x: 335, startPoint y: 242, endPoint x: 338, endPoint y: 178, distance: 64.1
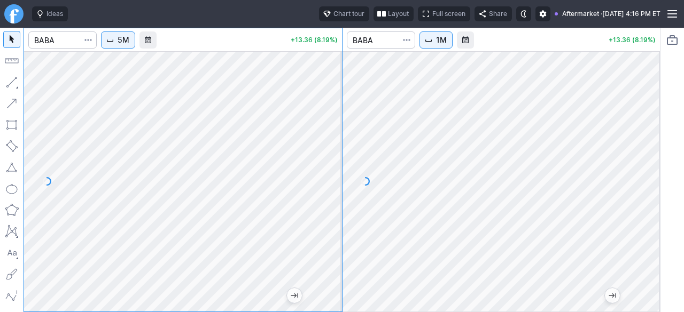
click at [338, 178] on div at bounding box center [330, 179] width 22 height 234
drag, startPoint x: 327, startPoint y: 183, endPoint x: 323, endPoint y: 209, distance: 26.6
click at [323, 209] on div at bounding box center [330, 179] width 22 height 234
click at [295, 241] on div at bounding box center [183, 181] width 318 height 261
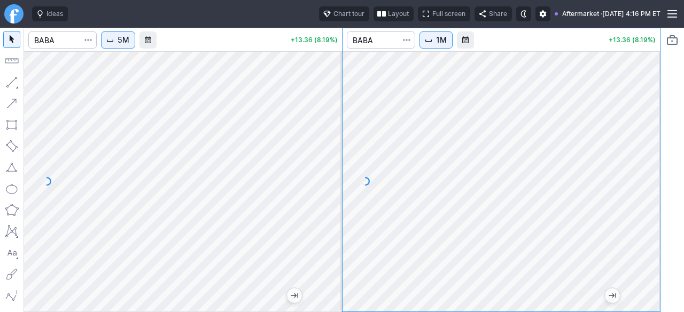
drag, startPoint x: 647, startPoint y: 160, endPoint x: 653, endPoint y: 246, distance: 86.1
click at [654, 246] on div at bounding box center [648, 179] width 22 height 234
drag, startPoint x: 657, startPoint y: 176, endPoint x: 640, endPoint y: 247, distance: 73.1
click at [640, 247] on div at bounding box center [648, 179] width 22 height 234
click at [643, 199] on div at bounding box center [501, 181] width 318 height 261
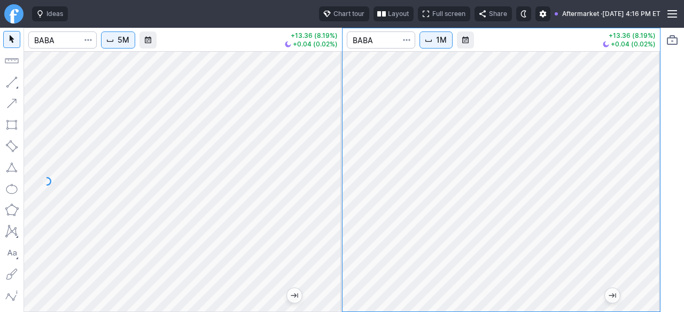
drag, startPoint x: 647, startPoint y: 238, endPoint x: 646, endPoint y: 170, distance: 67.8
click at [646, 170] on div at bounding box center [648, 179] width 22 height 234
drag, startPoint x: 644, startPoint y: 221, endPoint x: 640, endPoint y: 167, distance: 53.6
click at [640, 167] on div at bounding box center [648, 179] width 22 height 234
drag, startPoint x: 648, startPoint y: 199, endPoint x: 644, endPoint y: 213, distance: 14.5
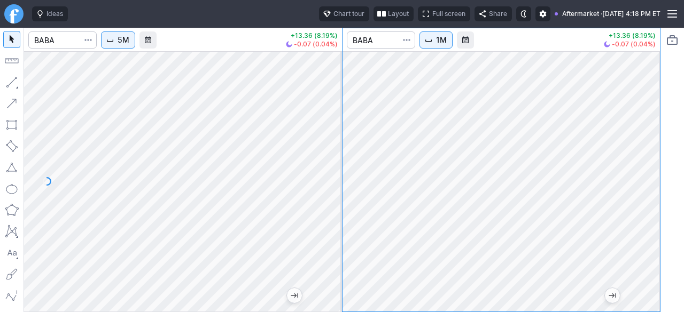
click at [644, 213] on div at bounding box center [648, 179] width 22 height 234
drag, startPoint x: 646, startPoint y: 179, endPoint x: 646, endPoint y: 206, distance: 26.7
click at [646, 206] on div at bounding box center [648, 179] width 22 height 234
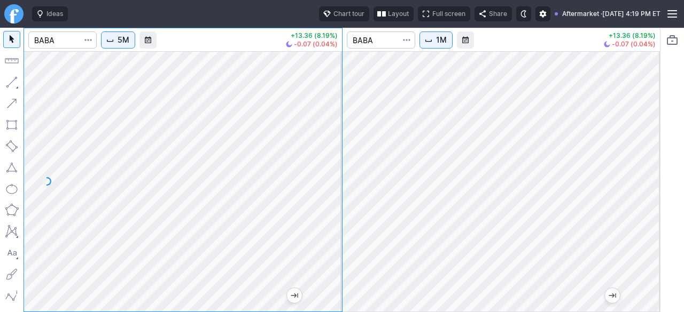
click at [60, 147] on div "5M +13.36 (8.19%) -0.07 (0.04%) 1M +13.36 (8.19%) -0.07 (0.04%)" at bounding box center [330, 170] width 660 height 285
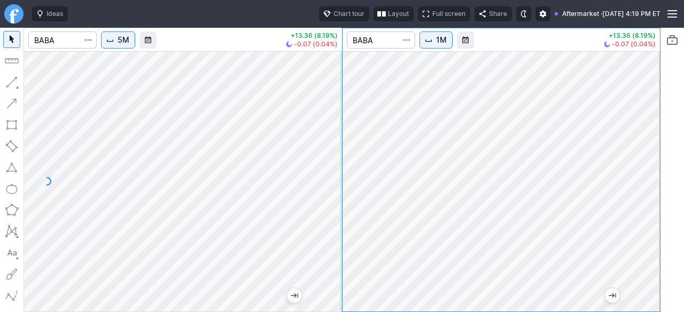
drag, startPoint x: 652, startPoint y: 151, endPoint x: 644, endPoint y: 259, distance: 108.7
click at [644, 259] on div at bounding box center [648, 179] width 22 height 234
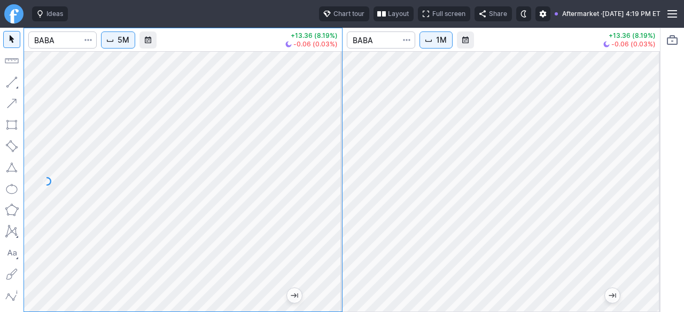
drag, startPoint x: 642, startPoint y: 119, endPoint x: 647, endPoint y: 221, distance: 101.6
click at [647, 221] on div at bounding box center [648, 179] width 22 height 234
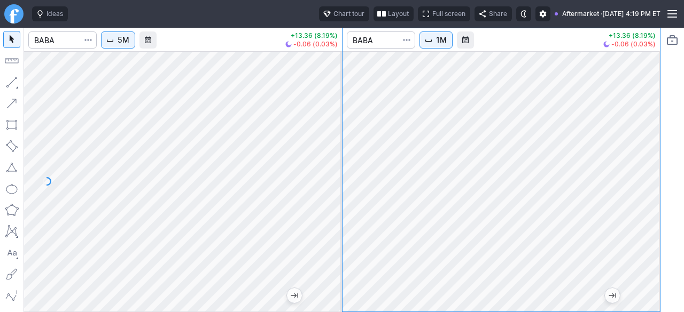
drag, startPoint x: 645, startPoint y: 107, endPoint x: 647, endPoint y: 203, distance: 96.1
click at [653, 202] on div at bounding box center [648, 179] width 22 height 234
drag, startPoint x: 653, startPoint y: 133, endPoint x: 638, endPoint y: 229, distance: 97.3
click at [638, 229] on div at bounding box center [648, 179] width 22 height 234
drag, startPoint x: 656, startPoint y: 240, endPoint x: 649, endPoint y: 112, distance: 128.9
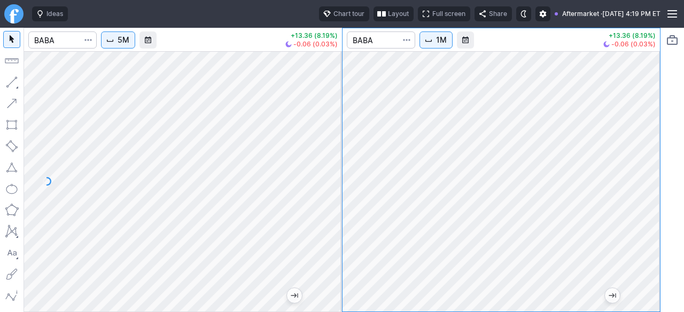
click at [649, 112] on div at bounding box center [648, 179] width 22 height 234
drag, startPoint x: 647, startPoint y: 217, endPoint x: 645, endPoint y: 205, distance: 13.0
click at [645, 205] on div at bounding box center [648, 179] width 22 height 234
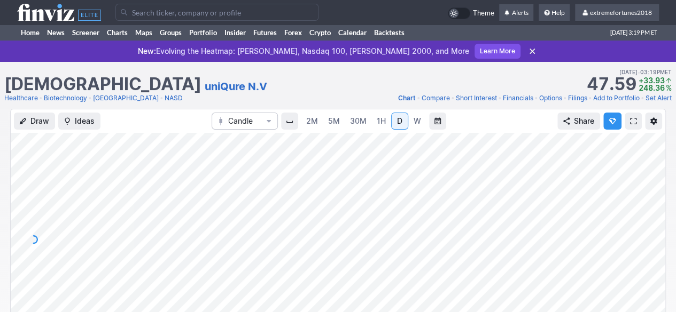
click at [321, 119] on link "2M" at bounding box center [311, 121] width 21 height 17
drag, startPoint x: 649, startPoint y: 274, endPoint x: 645, endPoint y: 192, distance: 82.3
click at [653, 189] on div at bounding box center [653, 237] width 22 height 187
drag, startPoint x: 646, startPoint y: 236, endPoint x: 646, endPoint y: 209, distance: 26.2
click at [646, 209] on div at bounding box center [653, 237] width 22 height 187
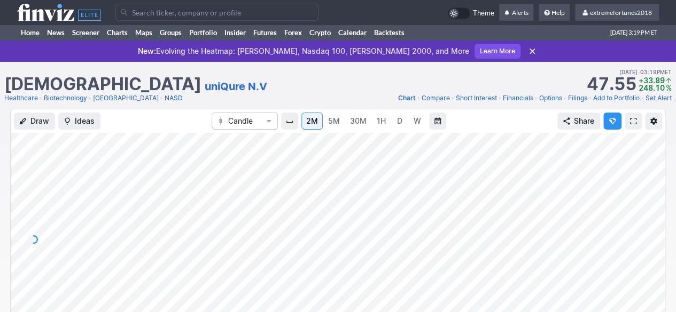
click at [331, 120] on span "5M" at bounding box center [334, 120] width 12 height 9
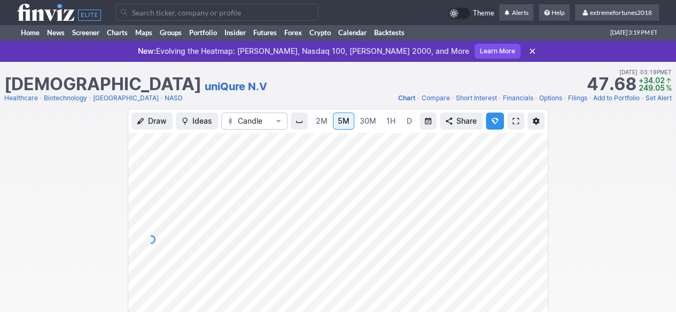
click at [517, 119] on span at bounding box center [515, 121] width 6 height 9
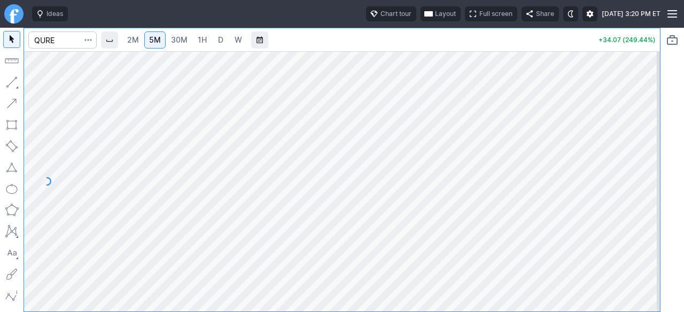
drag, startPoint x: 647, startPoint y: 231, endPoint x: 646, endPoint y: 138, distance: 92.9
click at [646, 138] on div at bounding box center [648, 179] width 22 height 234
drag, startPoint x: 647, startPoint y: 234, endPoint x: 650, endPoint y: 202, distance: 32.2
click at [650, 202] on div at bounding box center [648, 179] width 22 height 234
drag, startPoint x: 648, startPoint y: 190, endPoint x: 638, endPoint y: 221, distance: 31.9
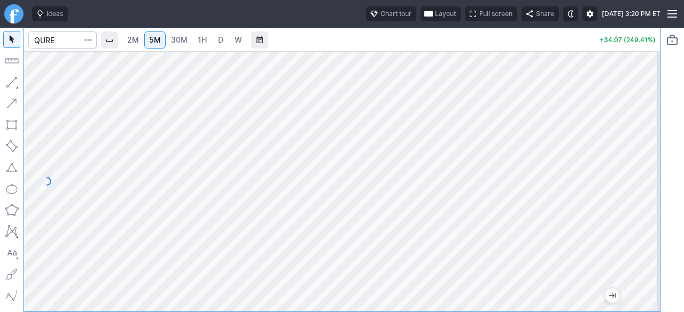
click at [643, 216] on div at bounding box center [648, 179] width 22 height 234
click at [132, 38] on span "2M" at bounding box center [133, 39] width 12 height 9
drag, startPoint x: 657, startPoint y: 229, endPoint x: 649, endPoint y: 124, distance: 105.5
click at [655, 123] on div at bounding box center [648, 179] width 22 height 234
drag, startPoint x: 653, startPoint y: 241, endPoint x: 658, endPoint y: 177, distance: 64.3
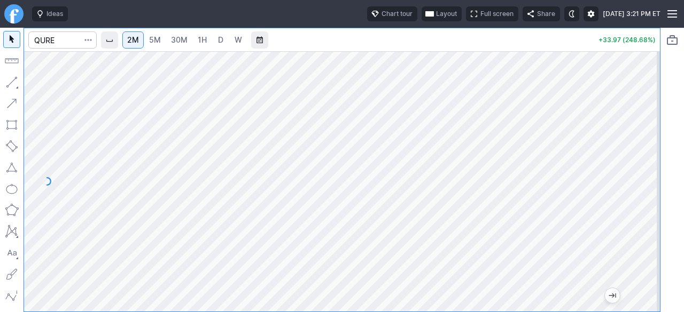
click at [658, 177] on div at bounding box center [648, 179] width 22 height 234
drag, startPoint x: 650, startPoint y: 153, endPoint x: 647, endPoint y: 184, distance: 31.1
click at [649, 179] on div at bounding box center [648, 179] width 22 height 234
click at [49, 40] on input "Search" at bounding box center [62, 40] width 68 height 17
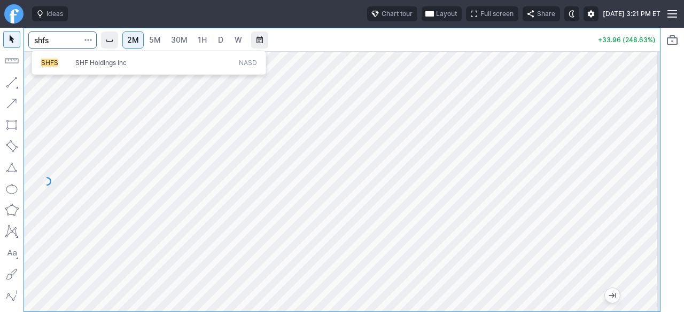
type input "shfs"
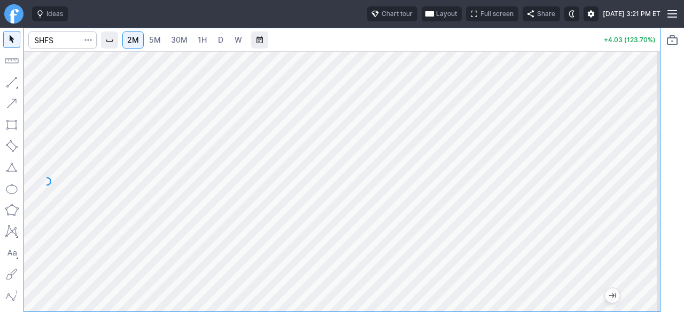
click at [654, 160] on div at bounding box center [648, 179] width 22 height 234
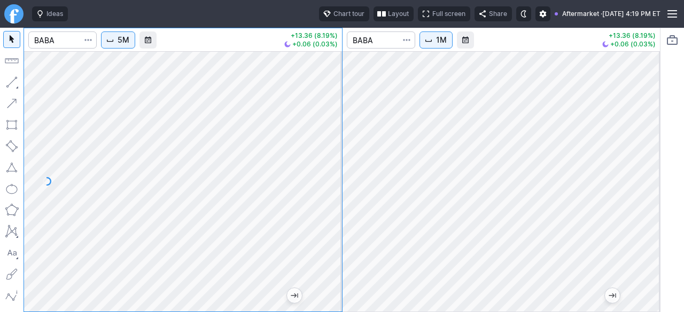
drag, startPoint x: 331, startPoint y: 238, endPoint x: 330, endPoint y: 186, distance: 51.3
click at [330, 186] on div at bounding box center [330, 179] width 22 height 234
drag, startPoint x: 329, startPoint y: 225, endPoint x: 334, endPoint y: 185, distance: 39.8
click at [334, 185] on div at bounding box center [330, 179] width 22 height 234
drag, startPoint x: 645, startPoint y: 159, endPoint x: 638, endPoint y: 282, distance: 124.1
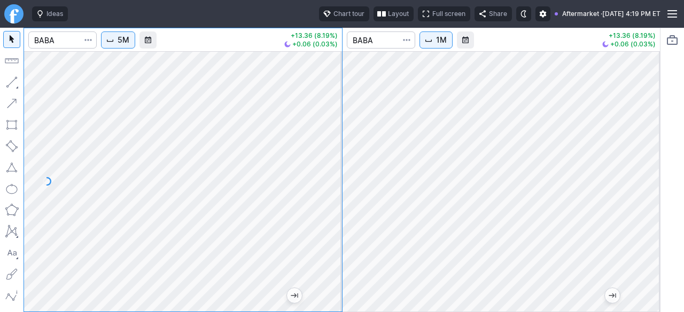
click at [644, 272] on div at bounding box center [648, 179] width 22 height 234
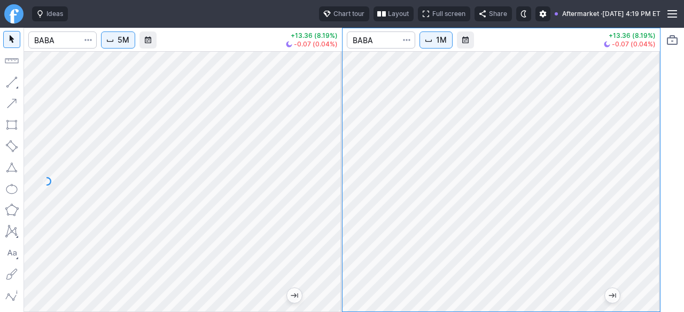
click at [640, 174] on div at bounding box center [501, 181] width 318 height 261
drag, startPoint x: 649, startPoint y: 254, endPoint x: 643, endPoint y: 111, distance: 143.2
click at [649, 98] on div at bounding box center [648, 179] width 22 height 234
drag, startPoint x: 650, startPoint y: 244, endPoint x: 646, endPoint y: 147, distance: 96.7
click at [646, 147] on div at bounding box center [648, 179] width 22 height 234
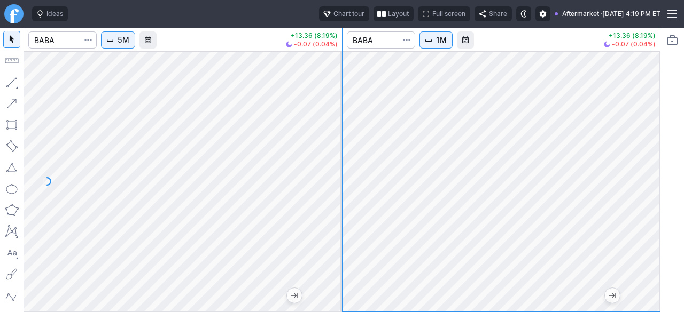
drag, startPoint x: 650, startPoint y: 239, endPoint x: 644, endPoint y: 191, distance: 48.4
click at [644, 191] on div at bounding box center [648, 179] width 22 height 234
drag, startPoint x: 655, startPoint y: 256, endPoint x: 646, endPoint y: 232, distance: 25.9
click at [653, 233] on div at bounding box center [648, 179] width 22 height 234
drag, startPoint x: 653, startPoint y: 218, endPoint x: 653, endPoint y: 188, distance: 30.4
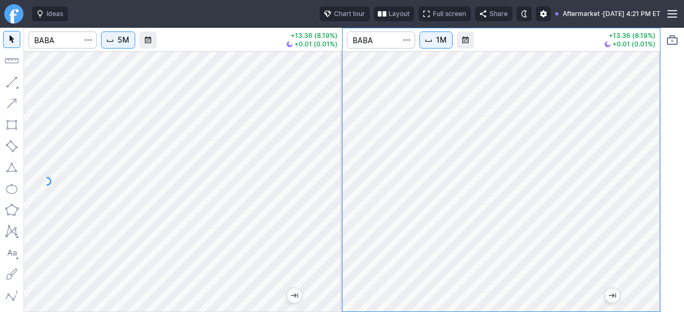
click at [653, 188] on div at bounding box center [648, 179] width 22 height 234
drag, startPoint x: 653, startPoint y: 191, endPoint x: 652, endPoint y: 215, distance: 24.6
click at [652, 214] on div at bounding box center [648, 179] width 22 height 234
drag, startPoint x: 647, startPoint y: 250, endPoint x: 639, endPoint y: 248, distance: 8.8
click at [645, 263] on div at bounding box center [648, 179] width 22 height 234
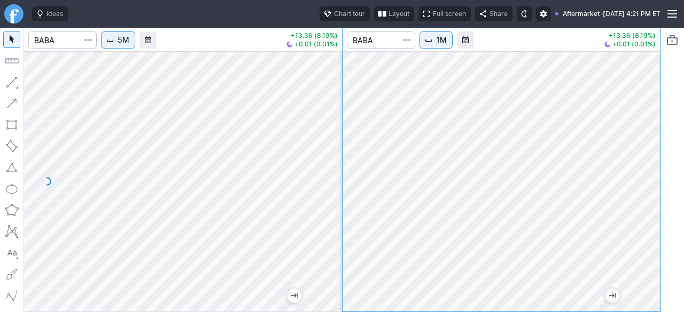
drag, startPoint x: 648, startPoint y: 171, endPoint x: 647, endPoint y: 216, distance: 44.3
click at [648, 211] on div at bounding box center [648, 179] width 22 height 234
drag, startPoint x: 652, startPoint y: 231, endPoint x: 652, endPoint y: 210, distance: 20.8
click at [652, 210] on div at bounding box center [648, 179] width 22 height 234
drag, startPoint x: 654, startPoint y: 231, endPoint x: 655, endPoint y: 224, distance: 7.0
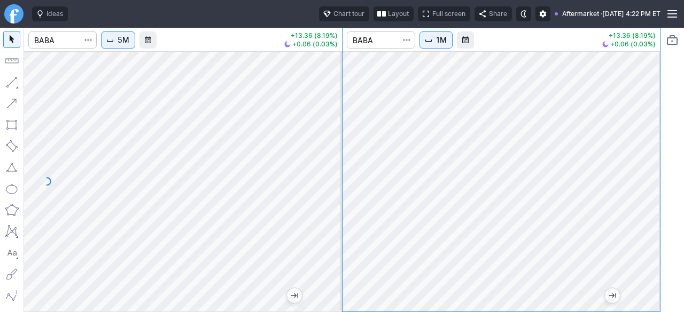
click at [655, 224] on div at bounding box center [648, 179] width 22 height 234
click at [58, 34] on input "Search" at bounding box center [62, 40] width 68 height 17
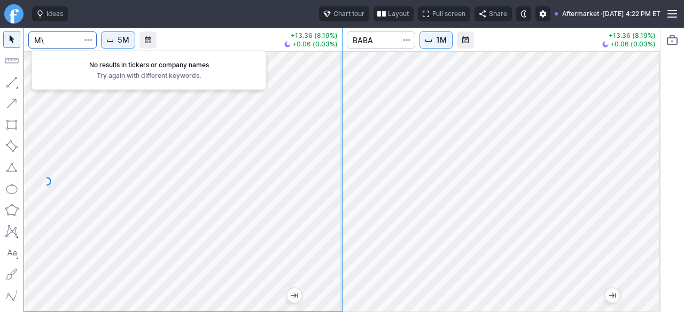
type input "M"
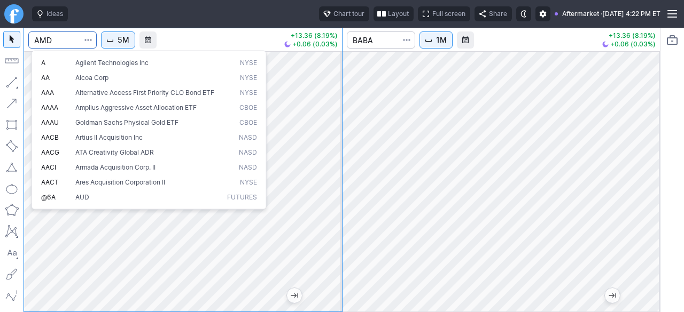
type input "AMD"
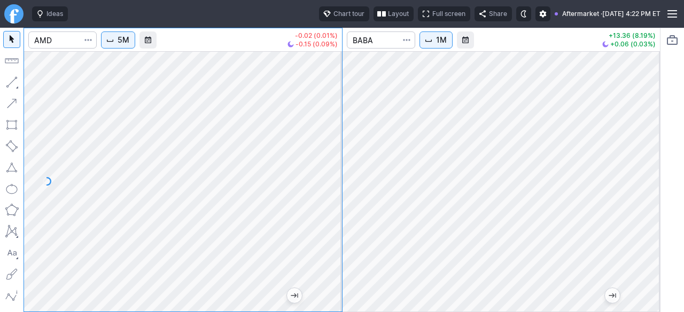
drag, startPoint x: 332, startPoint y: 239, endPoint x: 329, endPoint y: 202, distance: 36.4
click at [331, 209] on div at bounding box center [330, 179] width 22 height 234
drag, startPoint x: 327, startPoint y: 187, endPoint x: 324, endPoint y: 224, distance: 36.5
click at [326, 224] on div at bounding box center [330, 179] width 22 height 234
click at [374, 42] on input "Search" at bounding box center [381, 40] width 68 height 17
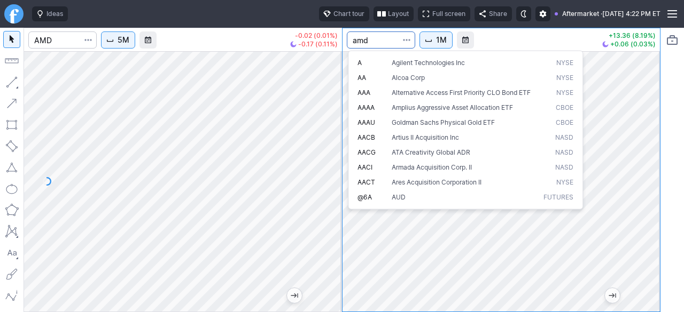
type input "amd"
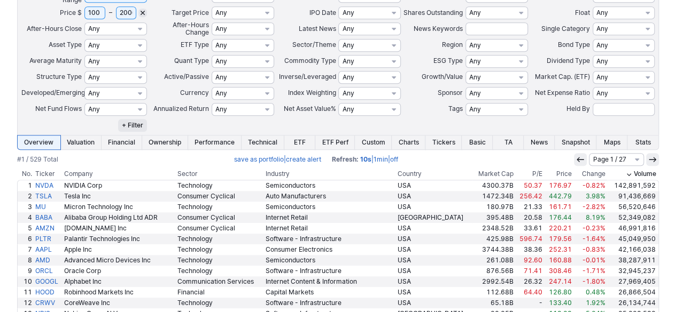
scroll to position [374, 0]
